Goal: Task Accomplishment & Management: Manage account settings

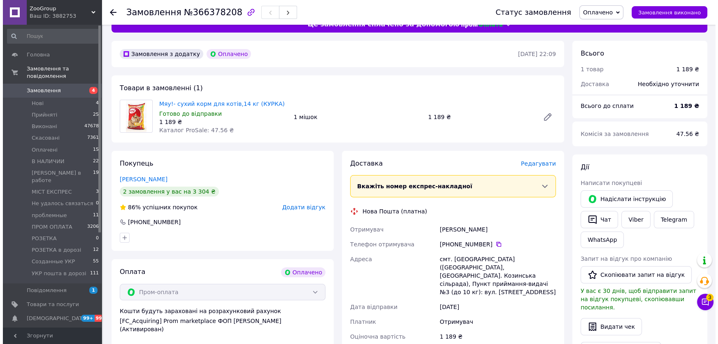
scroll to position [37, 0]
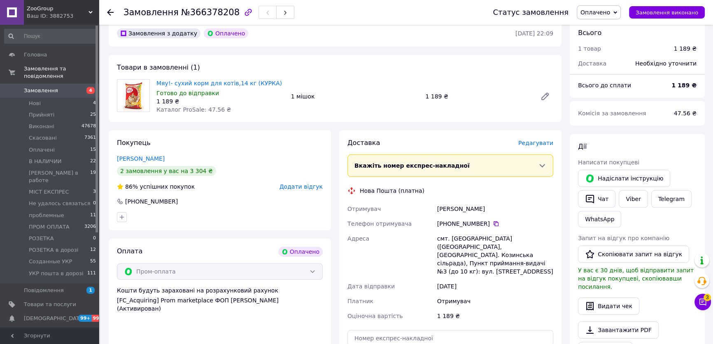
click at [535, 142] on span "Редагувати" at bounding box center [535, 143] width 35 height 7
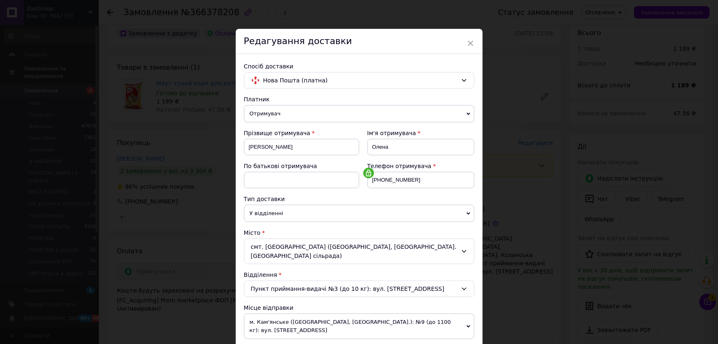
click at [280, 245] on div "смт. Козин (Київська обл., Обухівський р-н. Козинська сільрада)" at bounding box center [359, 251] width 231 height 26
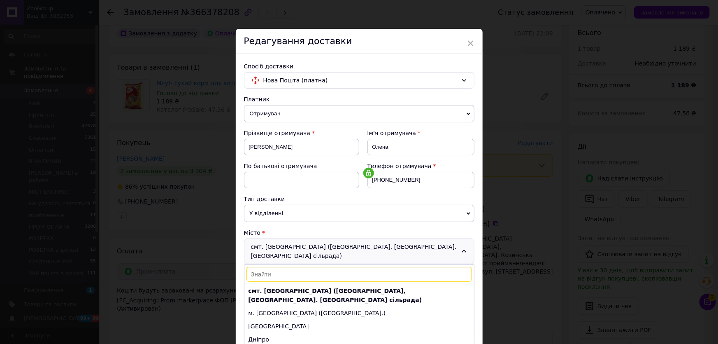
click at [280, 245] on div "смт. Козин (Київська обл., Обухівський р-н. Козинська сільрада) смт. Козин (Киї…" at bounding box center [359, 251] width 231 height 26
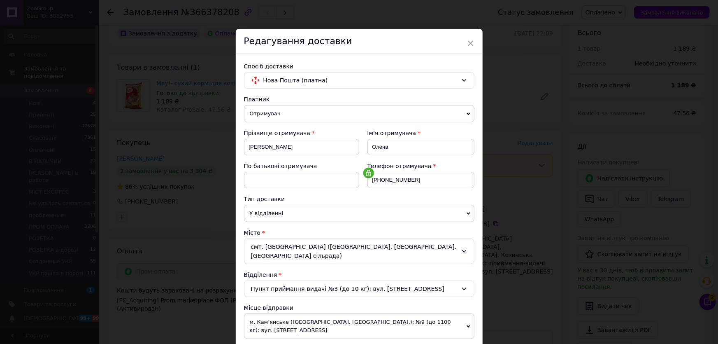
click at [284, 280] on div "Пункт приймання-видачі №3 (до 10 кг): вул. Рудиківська, 33а" at bounding box center [359, 288] width 231 height 16
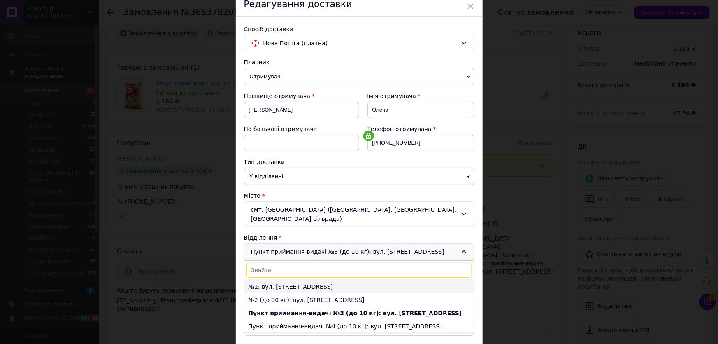
click at [290, 280] on li "№1: вул. Золотоворітська, 93" at bounding box center [360, 286] width 230 height 13
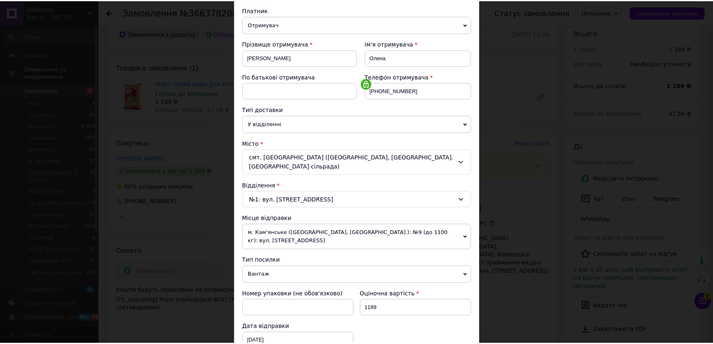
scroll to position [210, 0]
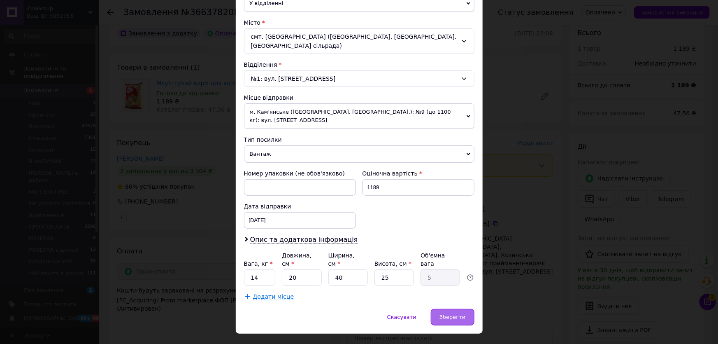
click at [454, 314] on span "Зберегти" at bounding box center [453, 317] width 26 height 6
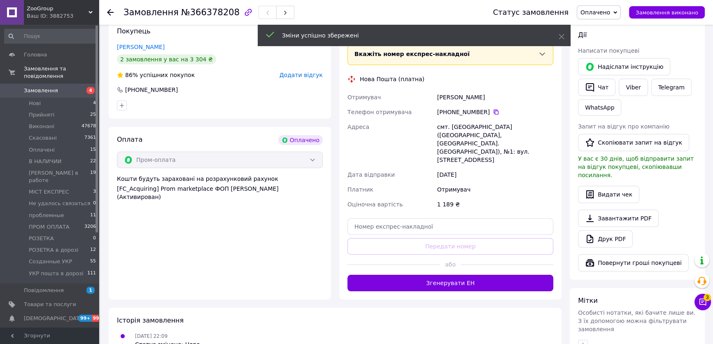
scroll to position [149, 0]
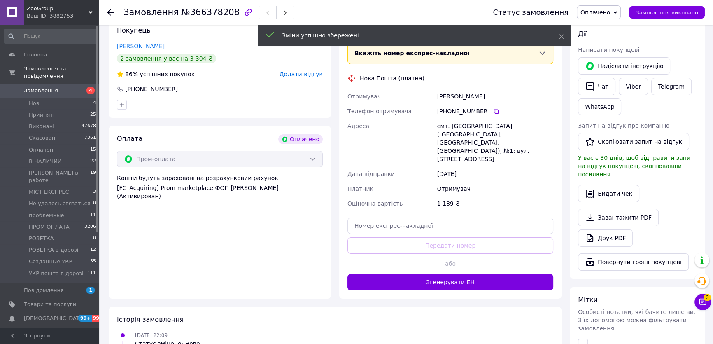
drag, startPoint x: 473, startPoint y: 265, endPoint x: 482, endPoint y: 236, distance: 30.2
click at [473, 274] on button "Згенерувати ЕН" at bounding box center [450, 282] width 206 height 16
click at [611, 17] on span "Оплачено" at bounding box center [599, 12] width 44 height 14
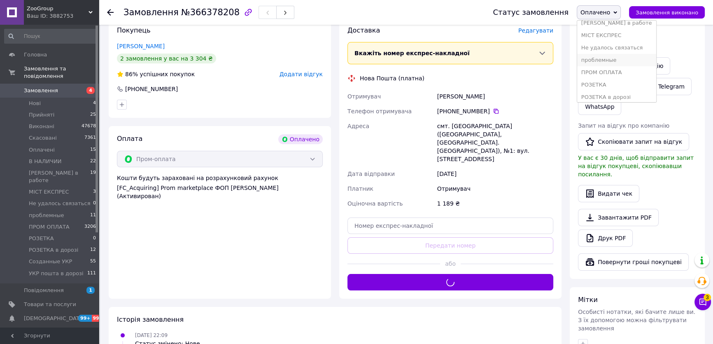
scroll to position [83, 0]
click at [609, 39] on li "ПРОМ ОПЛАТА" at bounding box center [616, 45] width 79 height 12
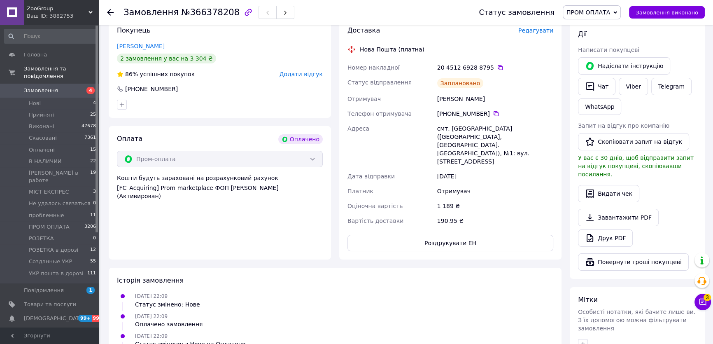
scroll to position [0, 0]
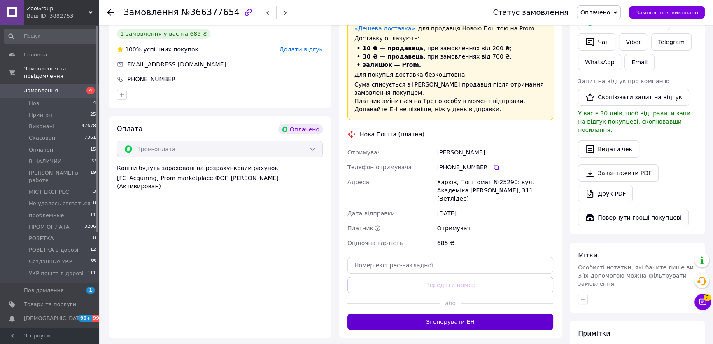
scroll to position [224, 0]
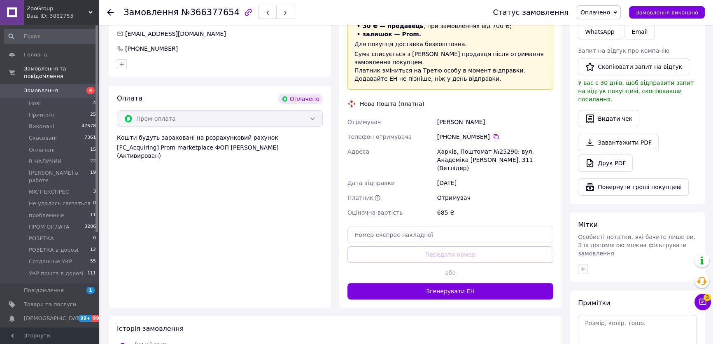
drag, startPoint x: 481, startPoint y: 277, endPoint x: 458, endPoint y: 238, distance: 44.8
click at [479, 283] on button "Згенерувати ЕН" at bounding box center [450, 291] width 206 height 16
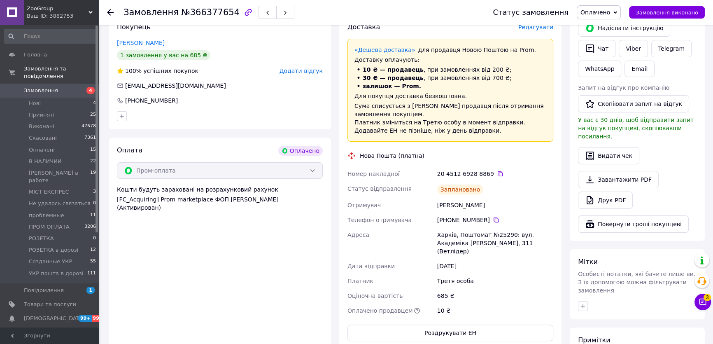
scroll to position [0, 0]
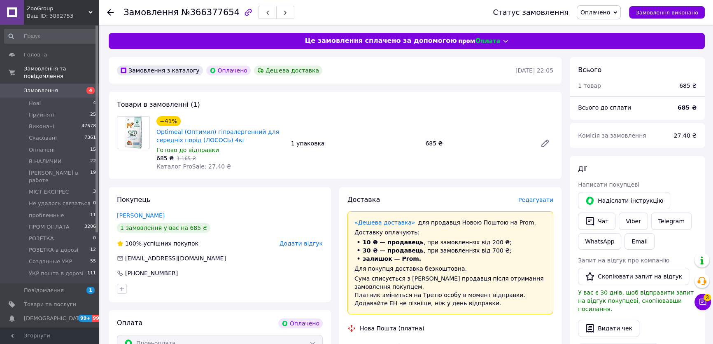
drag, startPoint x: 600, startPoint y: 9, endPoint x: 603, endPoint y: 54, distance: 45.4
click at [601, 9] on span "Оплачено" at bounding box center [595, 12] width 30 height 7
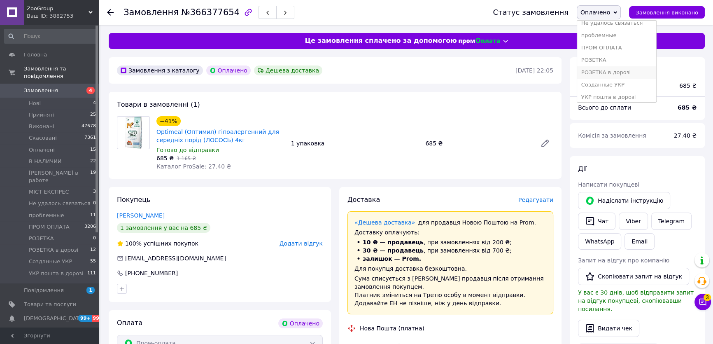
scroll to position [83, 0]
click at [605, 45] on li "ПРОМ ОПЛАТА" at bounding box center [616, 45] width 79 height 12
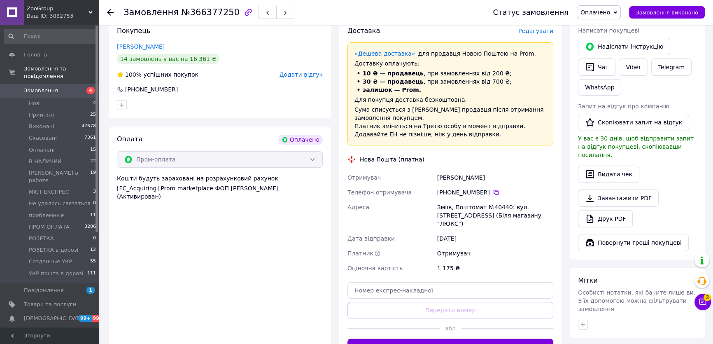
scroll to position [224, 0]
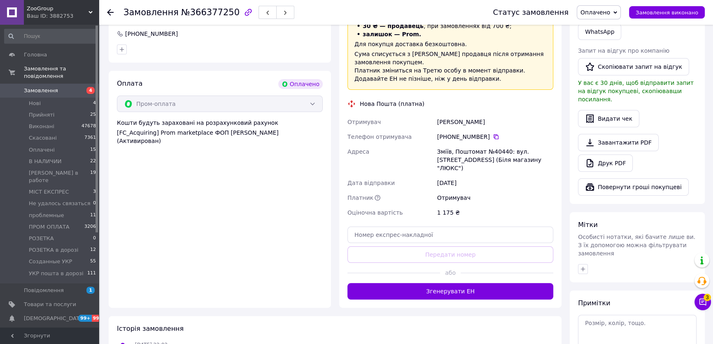
drag, startPoint x: 461, startPoint y: 277, endPoint x: 492, endPoint y: 211, distance: 73.7
click at [461, 283] on button "Згенерувати ЕН" at bounding box center [450, 291] width 206 height 16
drag, startPoint x: 611, startPoint y: 11, endPoint x: 611, endPoint y: 37, distance: 26.3
click at [610, 12] on span "Оплачено" at bounding box center [595, 12] width 30 height 7
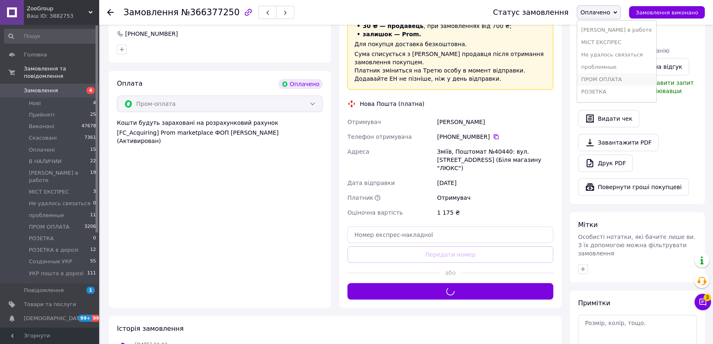
scroll to position [83, 0]
click at [611, 44] on li "ПРОМ ОПЛАТА" at bounding box center [616, 45] width 79 height 12
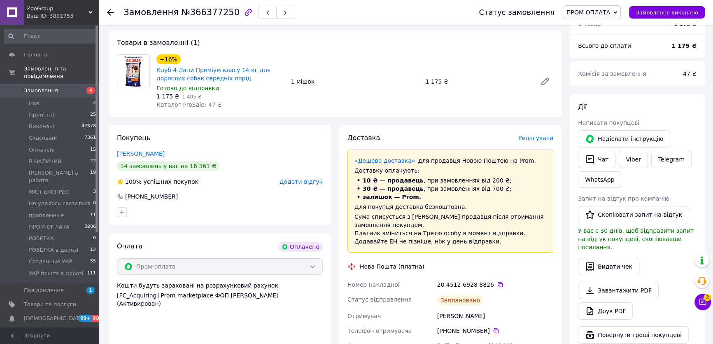
scroll to position [0, 0]
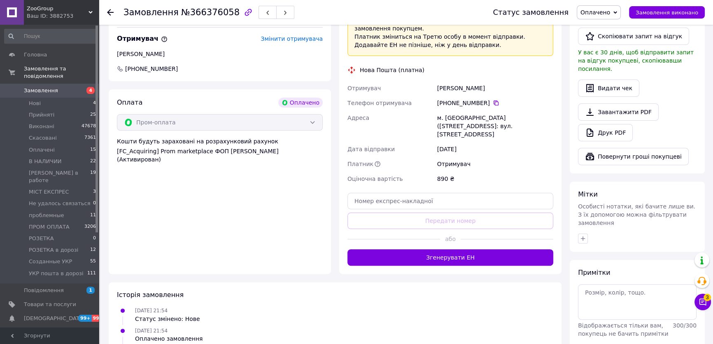
scroll to position [262, 0]
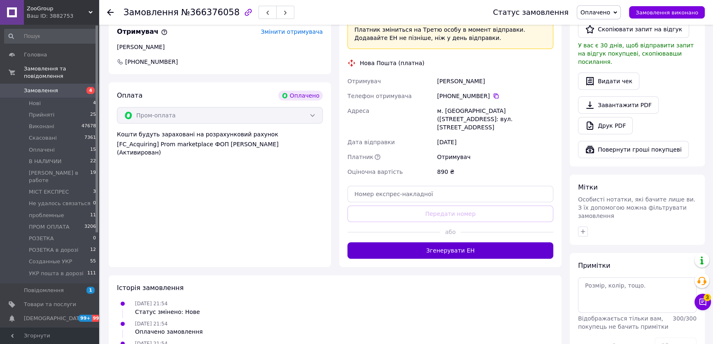
drag, startPoint x: 449, startPoint y: 233, endPoint x: 566, endPoint y: 73, distance: 198.5
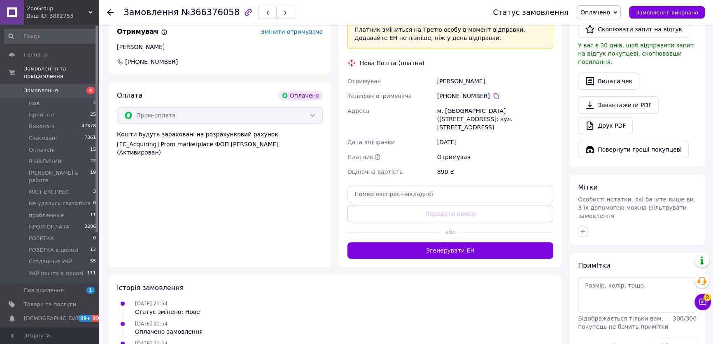
click at [451, 242] on button "Згенерувати ЕН" at bounding box center [450, 250] width 206 height 16
drag, startPoint x: 613, startPoint y: 11, endPoint x: 610, endPoint y: 26, distance: 15.6
click at [610, 12] on span "Оплачено" at bounding box center [595, 12] width 30 height 7
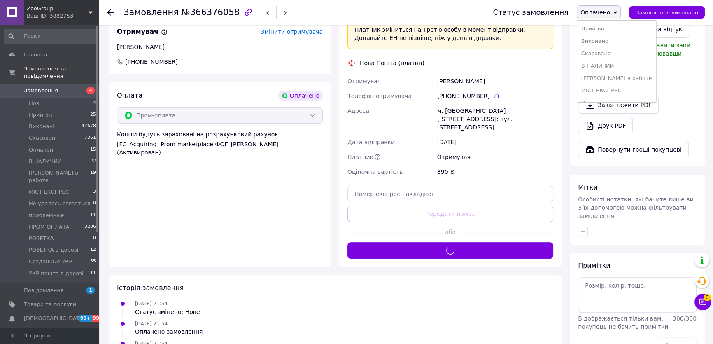
scroll to position [83, 0]
click at [610, 40] on li "ПРОМ ОПЛАТА" at bounding box center [616, 45] width 79 height 12
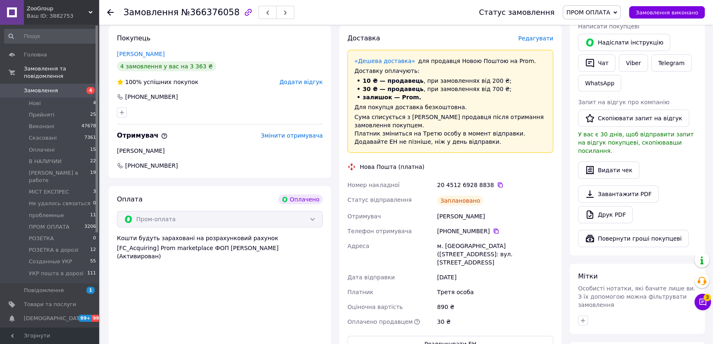
scroll to position [0, 0]
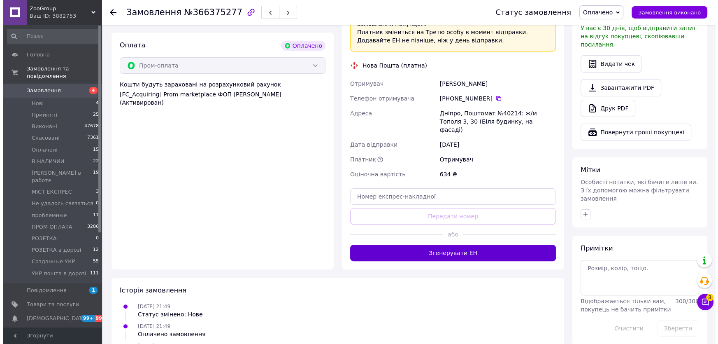
scroll to position [299, 0]
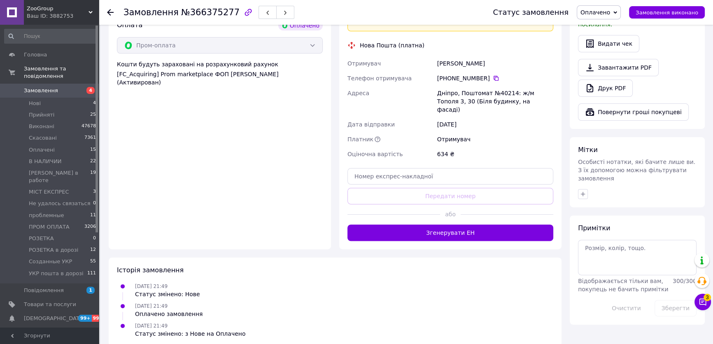
click at [464, 224] on button "Згенерувати ЕН" at bounding box center [450, 232] width 206 height 16
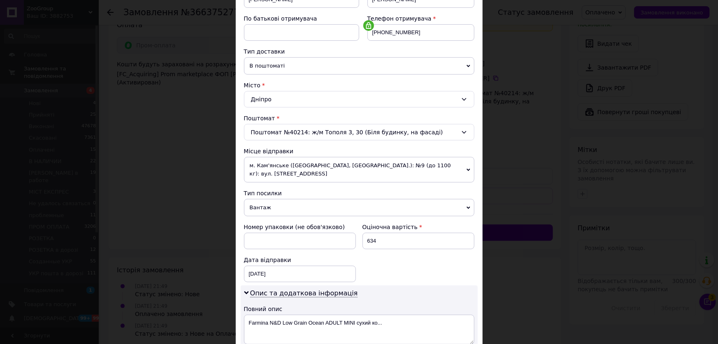
scroll to position [262, 0]
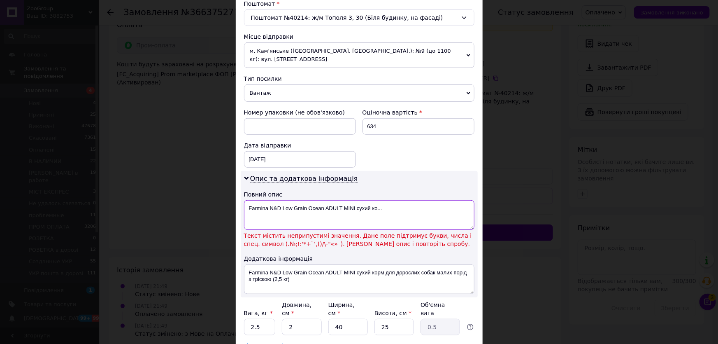
drag, startPoint x: 401, startPoint y: 216, endPoint x: 275, endPoint y: 222, distance: 126.1
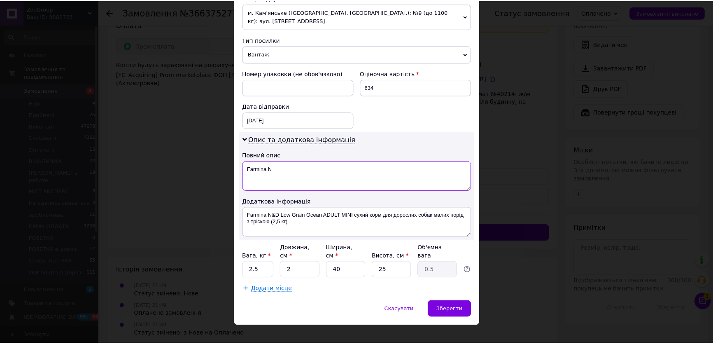
scroll to position [302, 0]
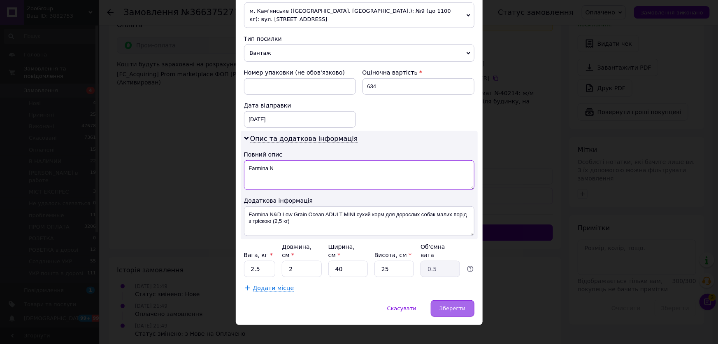
type textarea "Farmina N"
click at [451, 305] on span "Зберегти" at bounding box center [453, 308] width 26 height 6
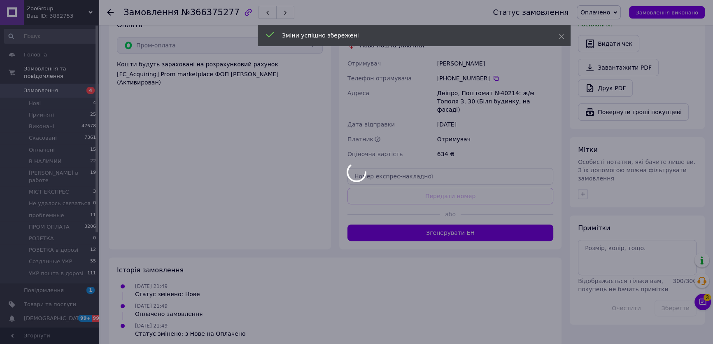
scroll to position [301, 0]
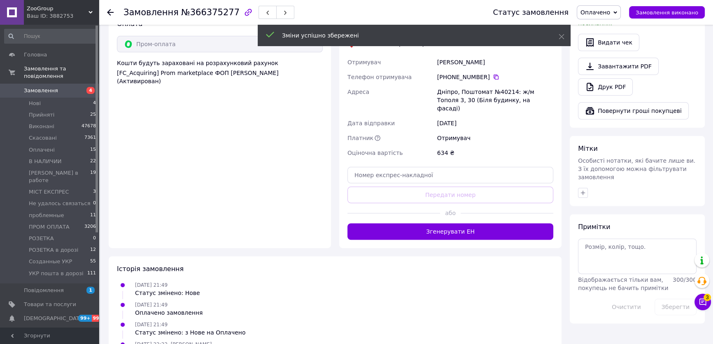
drag, startPoint x: 462, startPoint y: 226, endPoint x: 484, endPoint y: 202, distance: 32.4
click at [462, 226] on button "Згенерувати ЕН" at bounding box center [450, 231] width 206 height 16
drag, startPoint x: 600, startPoint y: 14, endPoint x: 604, endPoint y: 34, distance: 20.9
click at [601, 14] on span "Оплачено" at bounding box center [595, 12] width 30 height 7
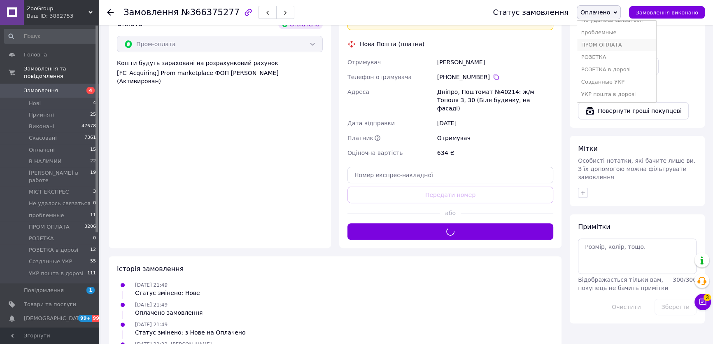
click at [604, 46] on li "ПРОМ ОПЛАТА" at bounding box center [616, 45] width 79 height 12
